Goal: Information Seeking & Learning: Find specific fact

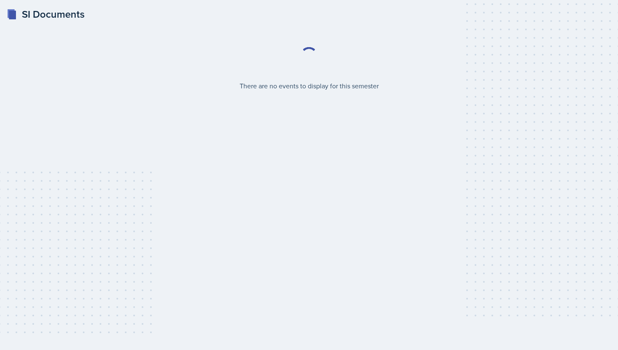
select select "2bed604d-1099-4043-b1bc-2365e8740244"
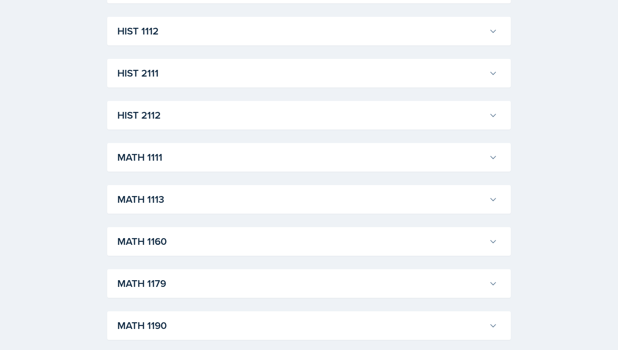
scroll to position [648, 0]
click at [327, 201] on h3 "MATH 1113" at bounding box center [301, 198] width 368 height 15
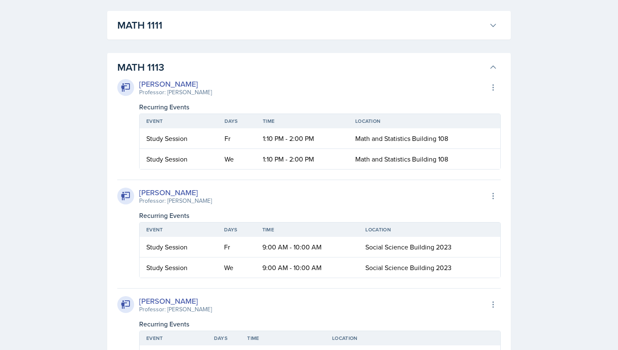
scroll to position [785, 0]
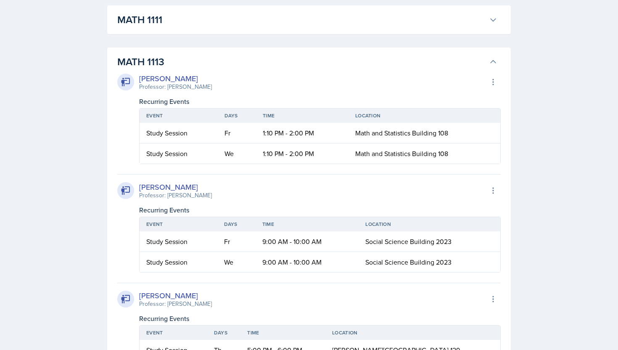
click at [168, 80] on div "[PERSON_NAME]" at bounding box center [175, 78] width 73 height 11
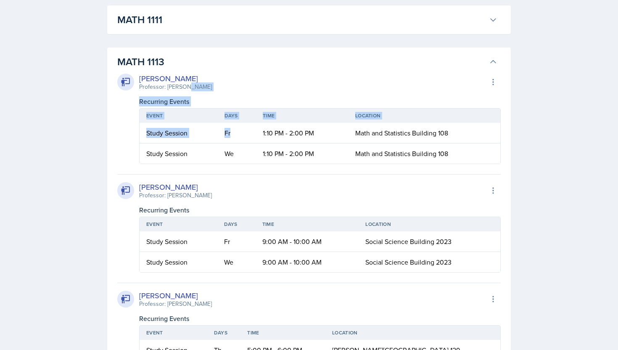
drag, startPoint x: 187, startPoint y: 89, endPoint x: 247, endPoint y: 132, distance: 73.2
click at [248, 132] on div "[PERSON_NAME] Professor: [PERSON_NAME] Export to Google Calendar Recurring Even…" at bounding box center [308, 118] width 383 height 91
click at [247, 132] on td "Fr" at bounding box center [237, 133] width 39 height 21
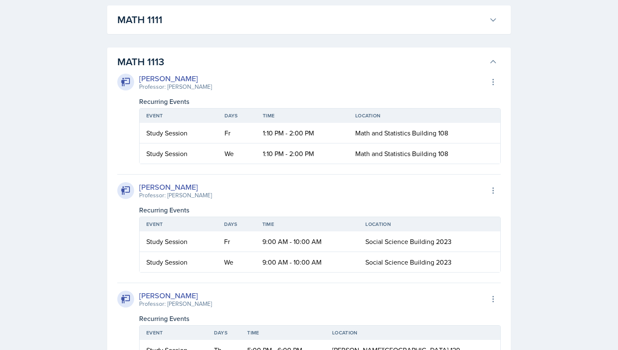
click at [247, 132] on td "Fr" at bounding box center [237, 133] width 39 height 21
click at [266, 148] on td "1:10 PM - 2:00 PM" at bounding box center [302, 153] width 92 height 20
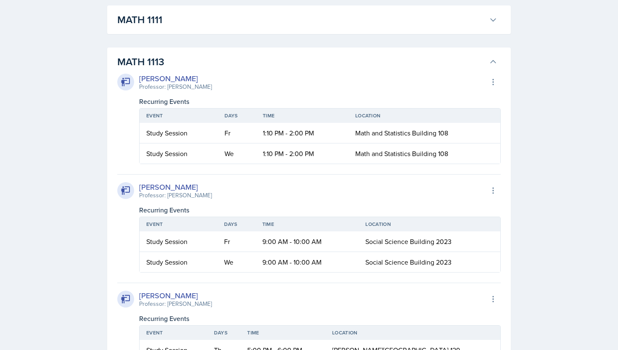
click at [266, 132] on td "1:10 PM - 2:00 PM" at bounding box center [302, 133] width 92 height 21
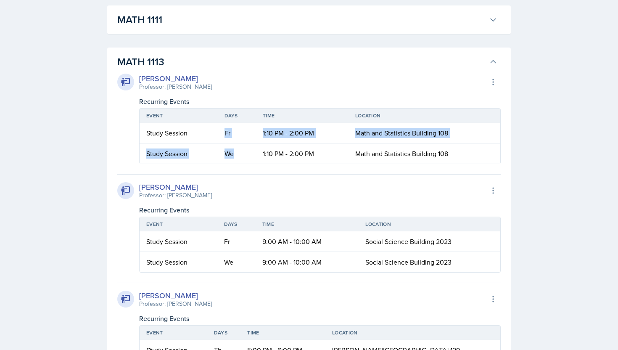
drag, startPoint x: 199, startPoint y: 132, endPoint x: 236, endPoint y: 161, distance: 47.0
click at [236, 161] on table "Event Days Time Location Study Session Fr 1:10 PM - 2:00 PM Math and Statistics…" at bounding box center [319, 136] width 361 height 56
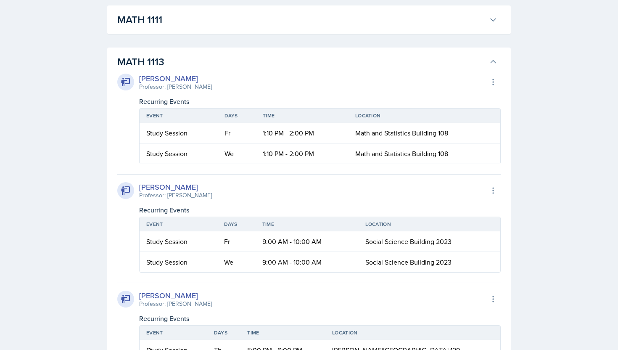
click at [240, 161] on td "We" at bounding box center [237, 153] width 39 height 20
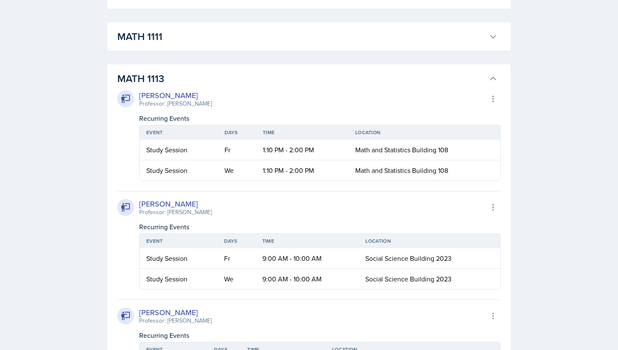
scroll to position [839, 0]
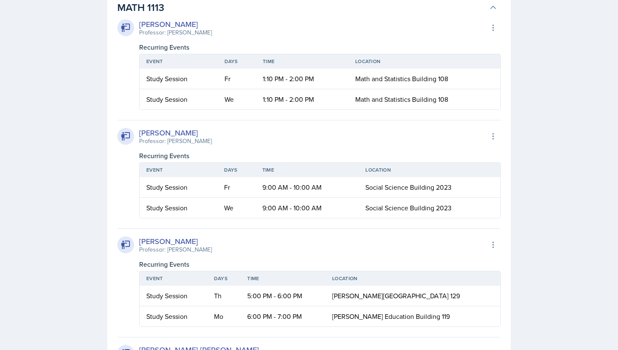
drag, startPoint x: 169, startPoint y: 138, endPoint x: 233, endPoint y: 136, distance: 64.3
click at [233, 136] on div "[PERSON_NAME] Professor: [PERSON_NAME] Export to Google Calendar" at bounding box center [308, 136] width 383 height 18
click at [223, 137] on div "[PERSON_NAME] Professor: [PERSON_NAME] Export to Google Calendar" at bounding box center [308, 136] width 383 height 18
drag, startPoint x: 168, startPoint y: 141, endPoint x: 235, endPoint y: 141, distance: 67.2
click at [235, 141] on div "[PERSON_NAME] Professor: [PERSON_NAME] Export to Google Calendar" at bounding box center [308, 136] width 383 height 18
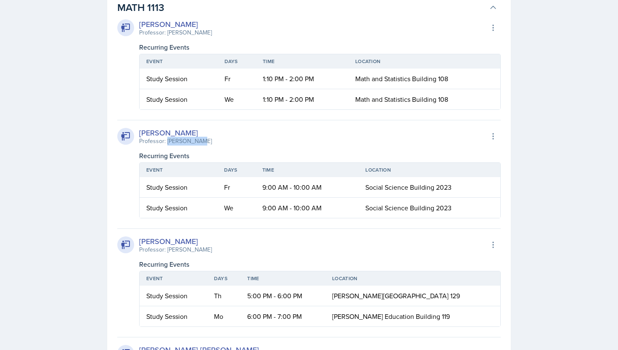
copy div "[PERSON_NAME]"
drag, startPoint x: 163, startPoint y: 252, endPoint x: 245, endPoint y: 248, distance: 81.2
click at [245, 249] on div "[PERSON_NAME] Professor: [PERSON_NAME] Export to Google Calendar" at bounding box center [308, 244] width 383 height 18
copy div ": [PERSON_NAME]"
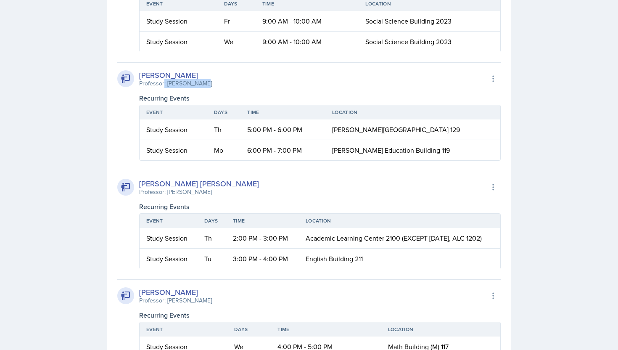
scroll to position [1019, 0]
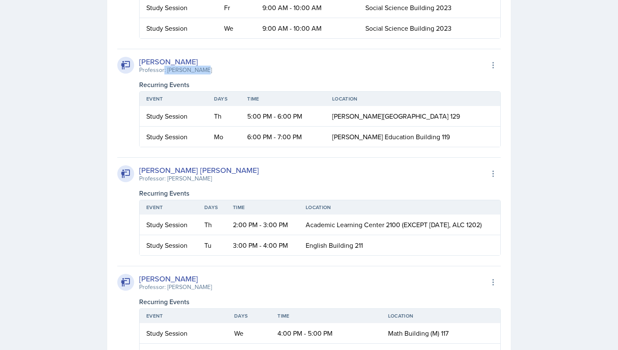
drag, startPoint x: 167, startPoint y: 287, endPoint x: 298, endPoint y: 286, distance: 131.1
click at [299, 287] on div "[PERSON_NAME] Professor: [PERSON_NAME] Export to Google Calendar" at bounding box center [308, 282] width 383 height 18
copy div "[PERSON_NAME]"
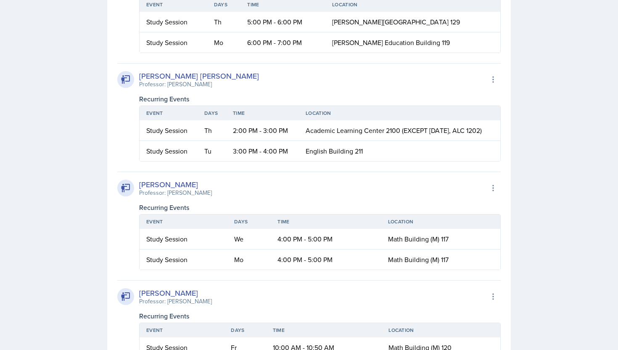
scroll to position [1198, 0]
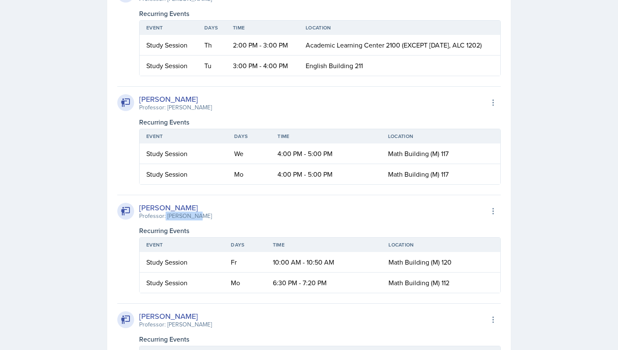
drag, startPoint x: 165, startPoint y: 216, endPoint x: 219, endPoint y: 214, distance: 53.4
click at [219, 214] on div "[PERSON_NAME] Professor: [PERSON_NAME] Export to Google Calendar" at bounding box center [308, 211] width 383 height 18
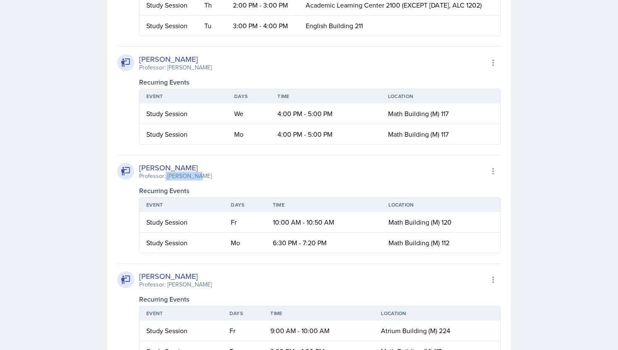
scroll to position [1310, 0]
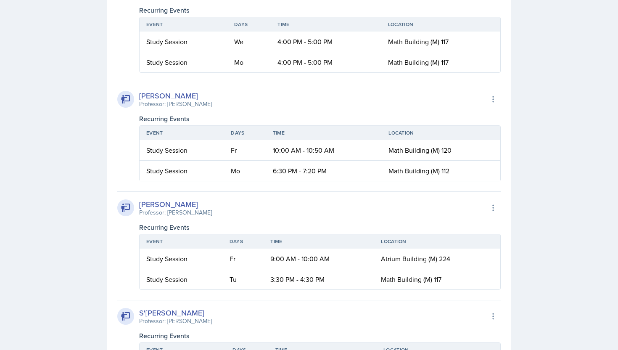
click at [208, 213] on div "[PERSON_NAME] Professor: [PERSON_NAME] Export to Google Calendar" at bounding box center [308, 207] width 383 height 18
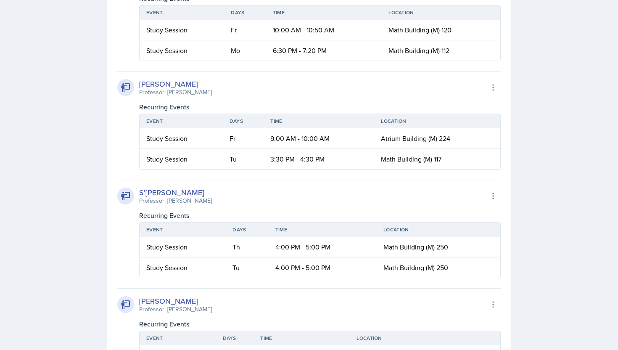
scroll to position [1441, 0]
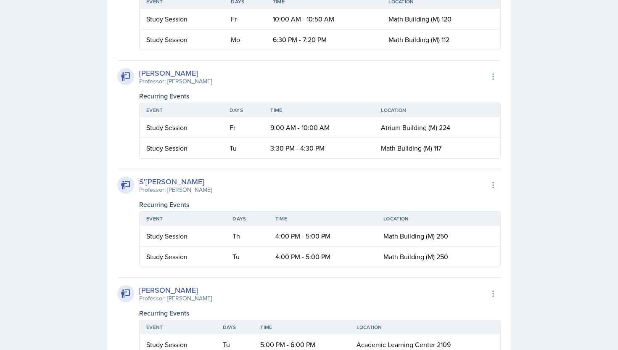
drag, startPoint x: 169, startPoint y: 189, endPoint x: 254, endPoint y: 187, distance: 85.7
click at [254, 187] on div "S'[PERSON_NAME] Professor: [PERSON_NAME] Export to Google Calendar" at bounding box center [308, 185] width 383 height 18
copy div "[PERSON_NAME]"
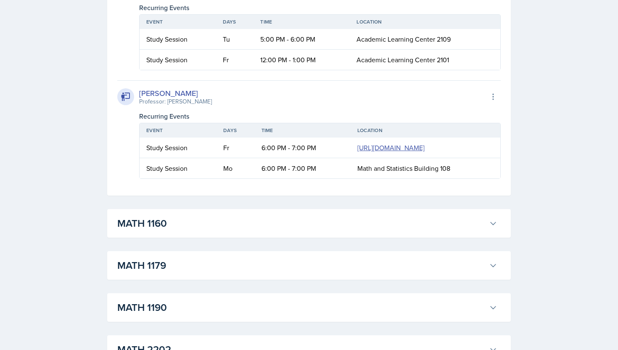
scroll to position [1799, 0]
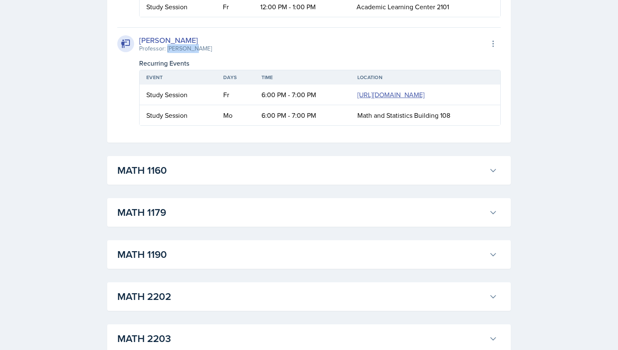
drag, startPoint x: 168, startPoint y: 48, endPoint x: 258, endPoint y: 47, distance: 90.4
click at [258, 47] on div "[PERSON_NAME] Professor: [PERSON_NAME] Export to Google Calendar" at bounding box center [308, 43] width 383 height 18
copy div "[PERSON_NAME]"
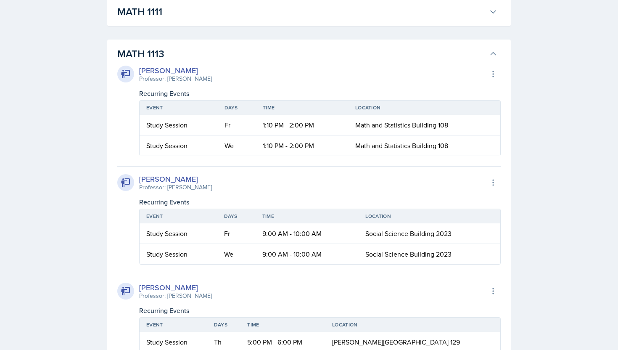
scroll to position [801, 0]
